Goal: Entertainment & Leisure: Consume media (video, audio)

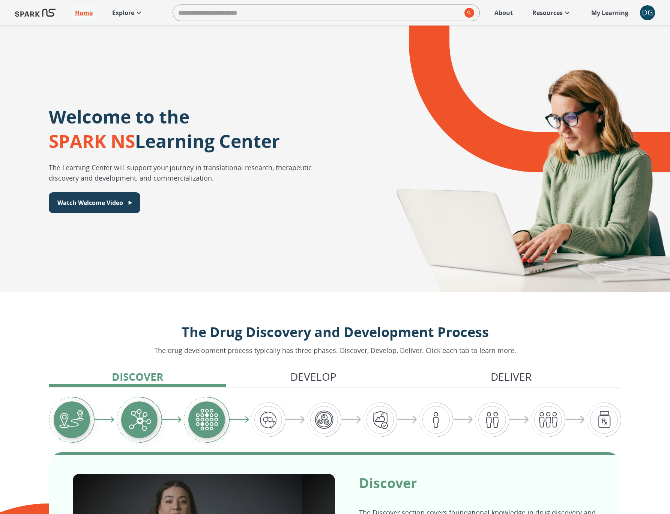
click at [134, 14] on p "Explore" at bounding box center [123, 12] width 22 height 9
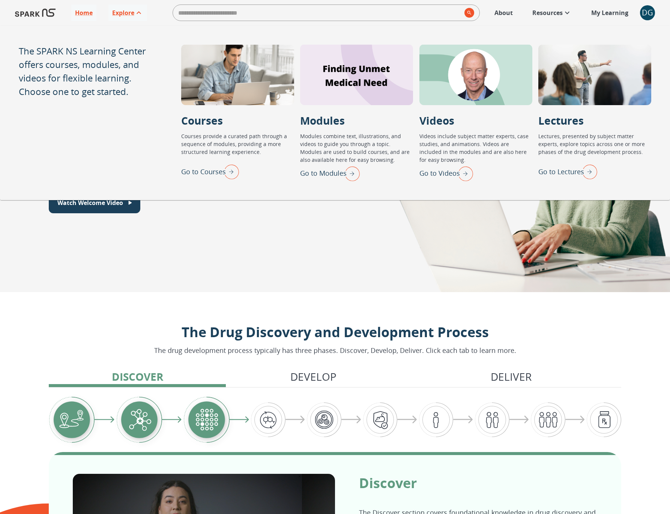
click at [557, 170] on p "Go to Lectures" at bounding box center [562, 172] width 46 height 10
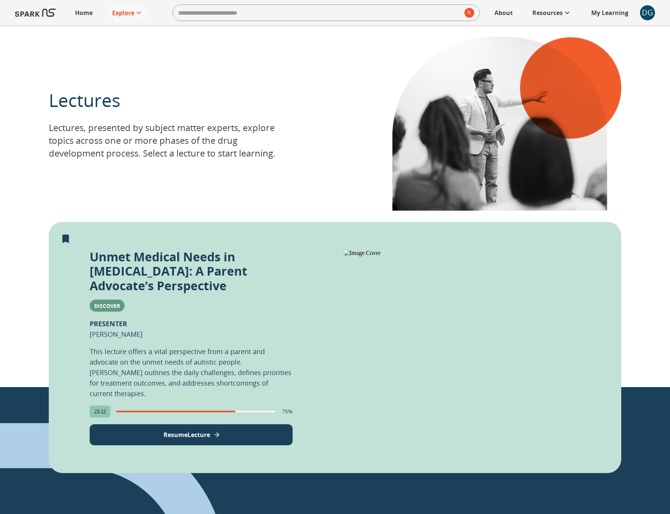
scroll to position [69, 0]
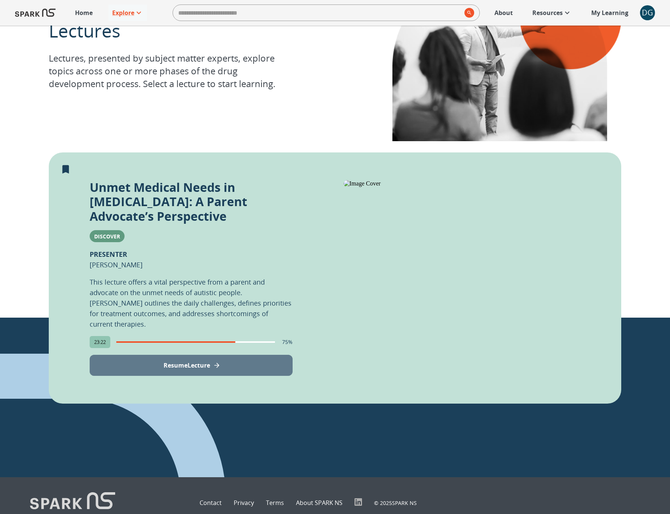
click at [193, 355] on button "Resume Lecture" at bounding box center [191, 365] width 203 height 21
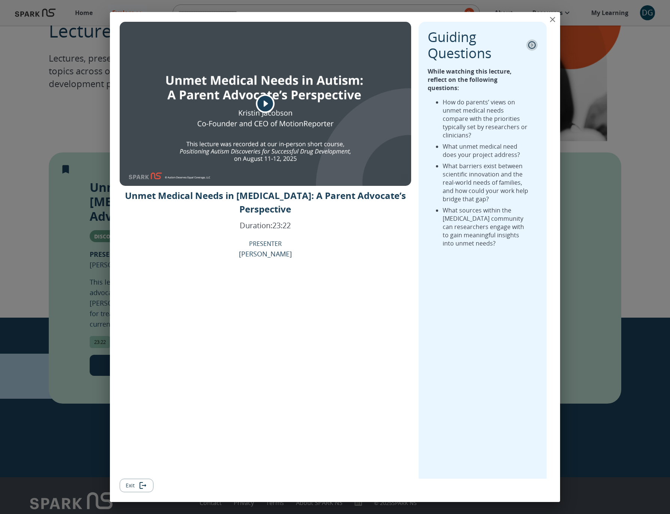
click at [531, 47] on icon "collapse" at bounding box center [533, 45] width 8 height 8
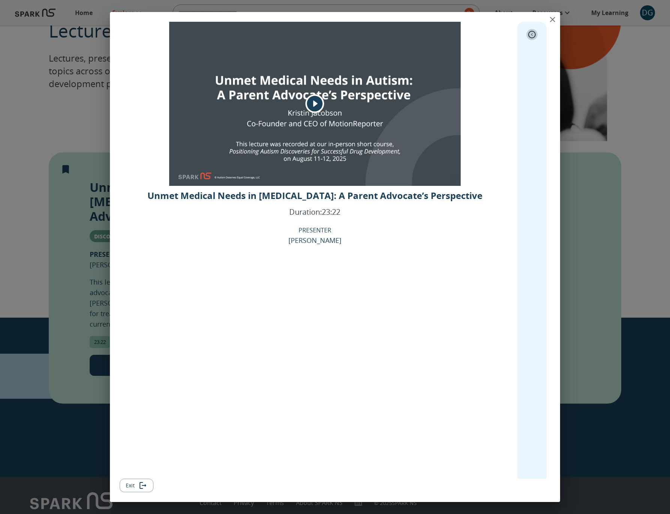
click at [531, 35] on icon "expand" at bounding box center [533, 35] width 8 height 8
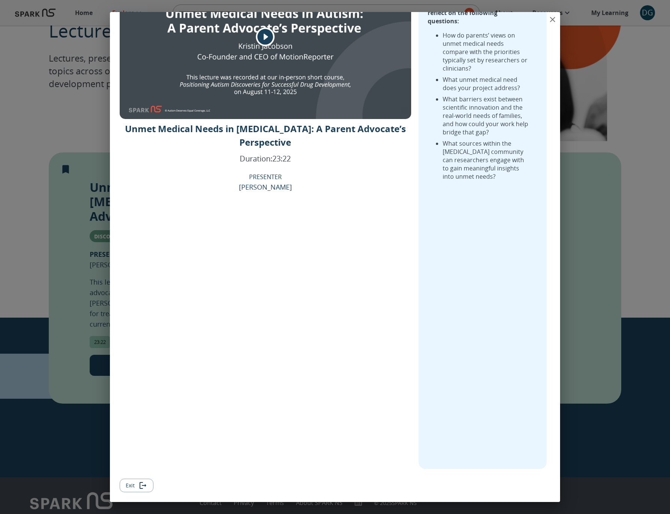
scroll to position [0, 0]
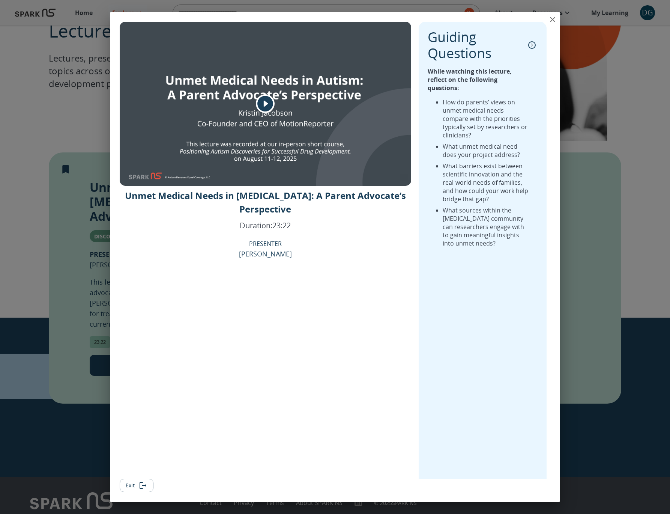
click at [266, 106] on icon "play" at bounding box center [266, 104] width 16 height 16
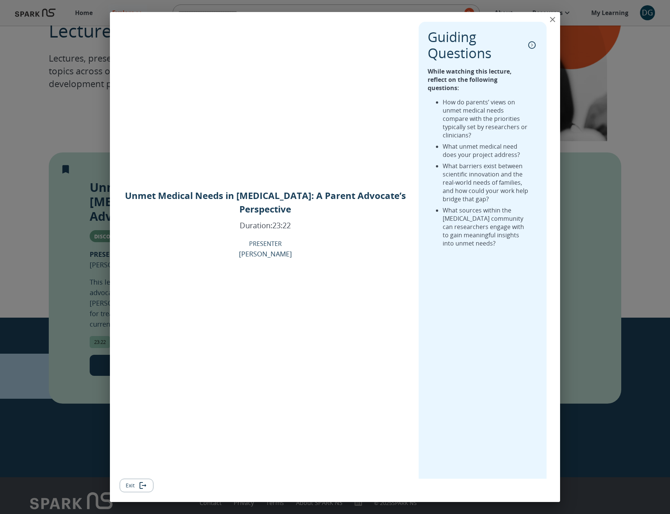
click at [555, 19] on icon "close" at bounding box center [552, 19] width 9 height 9
